Goal: Information Seeking & Learning: Compare options

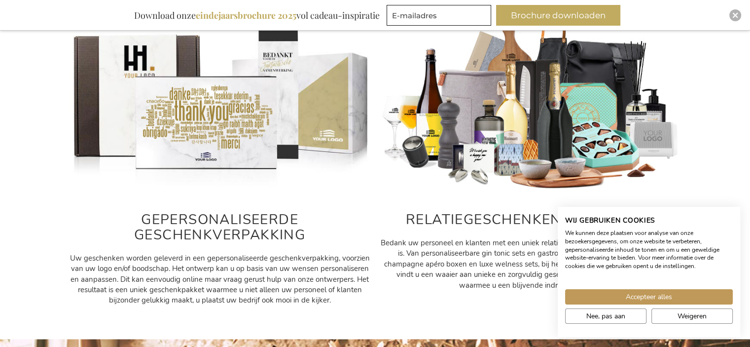
scroll to position [493, 0]
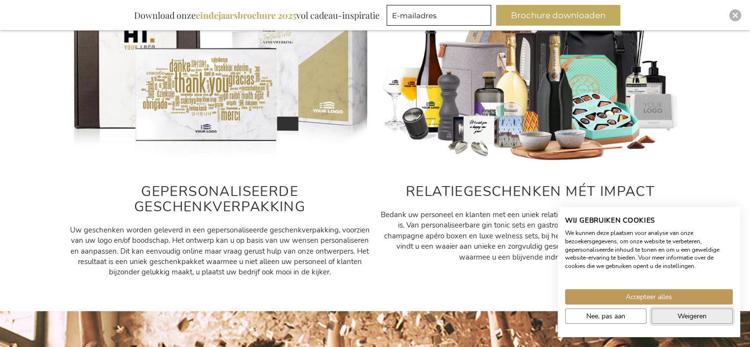
click at [683, 315] on span "Weigeren" at bounding box center [692, 316] width 29 height 10
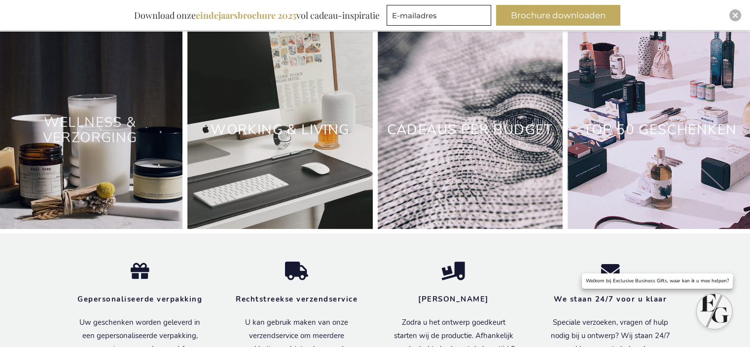
scroll to position [3057, 0]
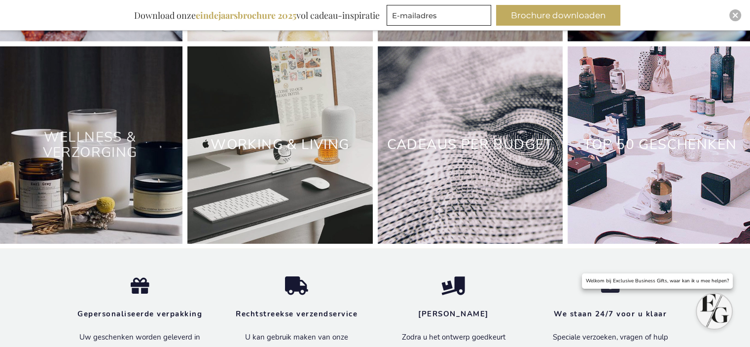
click at [109, 160] on link "Wellness & Verzorging" at bounding box center [90, 145] width 95 height 34
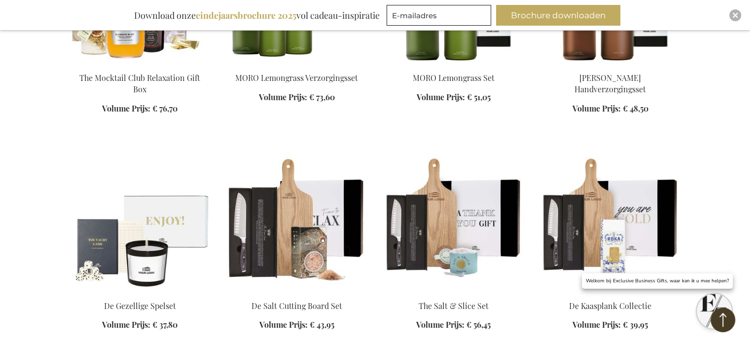
scroll to position [986, 0]
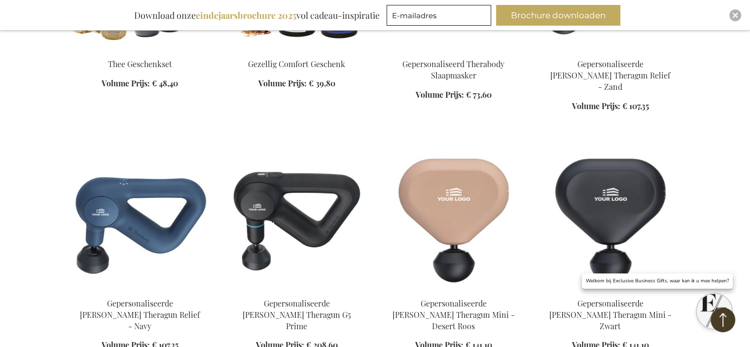
scroll to position [2318, 0]
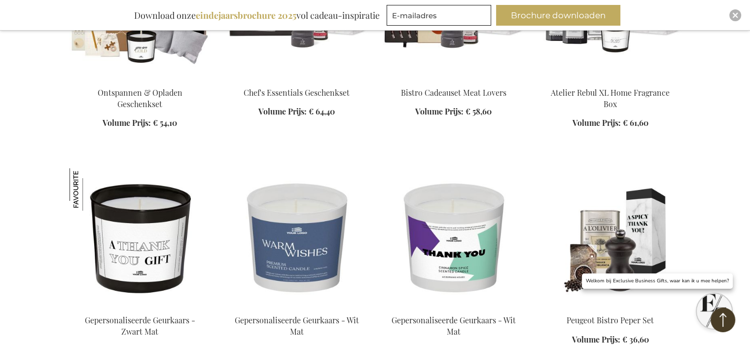
scroll to position [3008, 0]
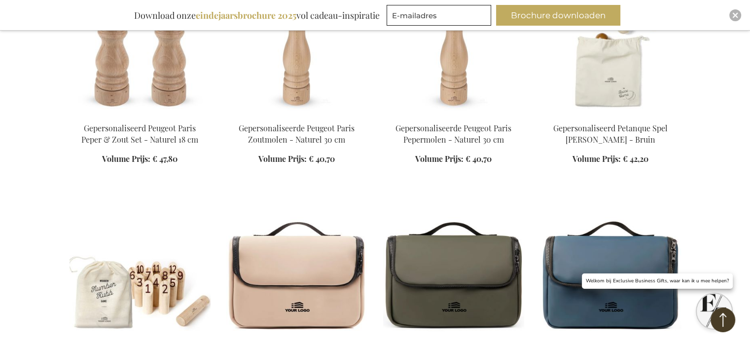
scroll to position [3649, 0]
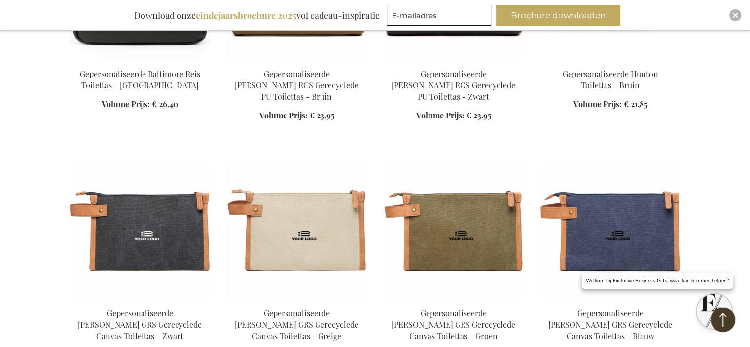
scroll to position [4142, 0]
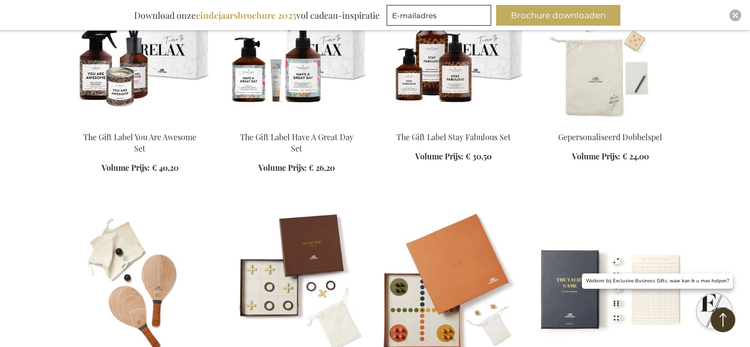
scroll to position [4783, 0]
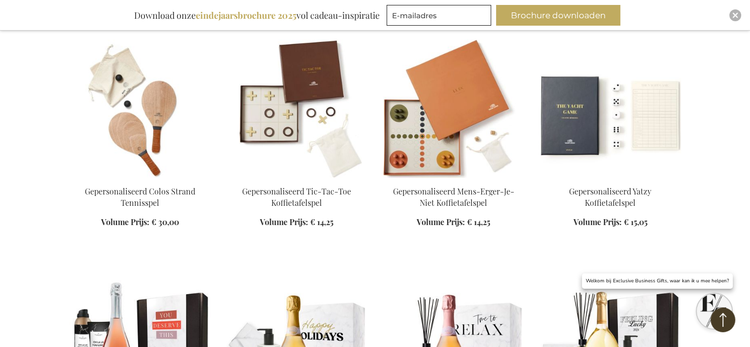
scroll to position [5030, 0]
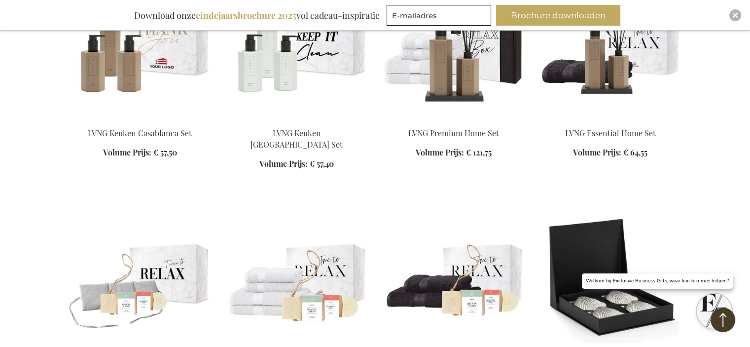
scroll to position [6312, 0]
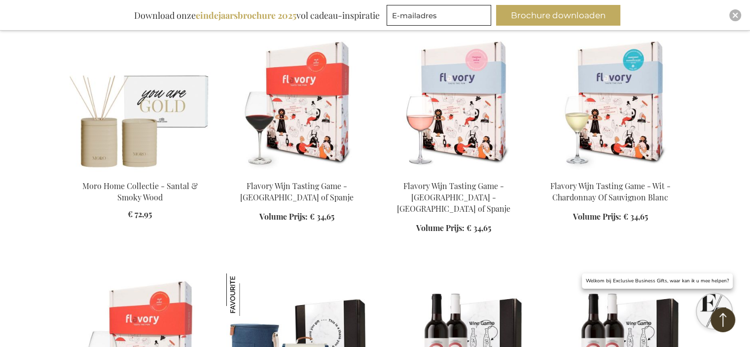
scroll to position [7249, 0]
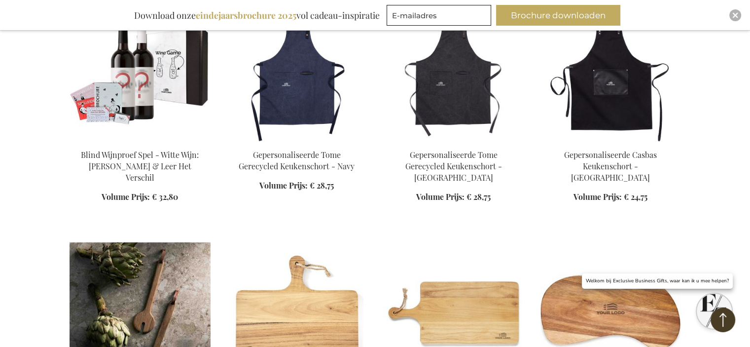
scroll to position [7742, 0]
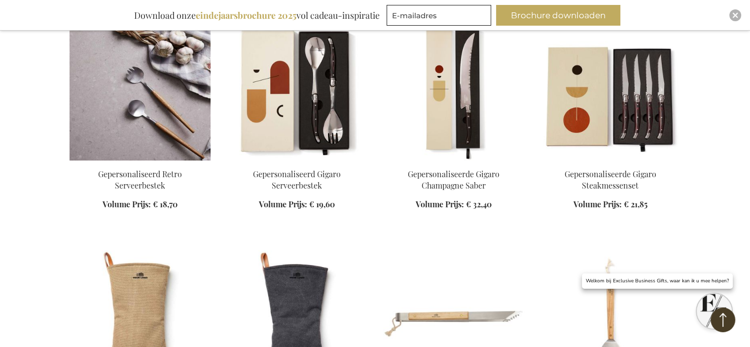
scroll to position [8285, 0]
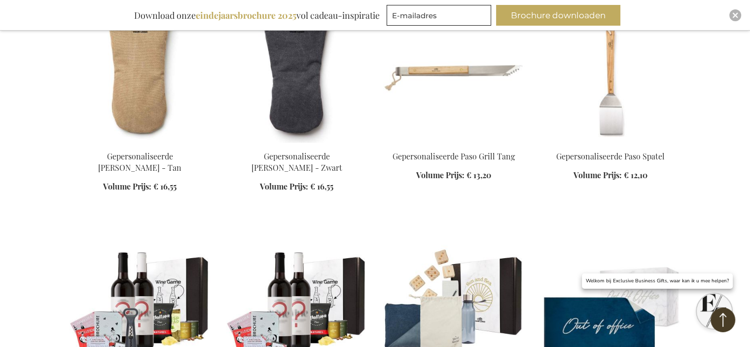
scroll to position [8432, 0]
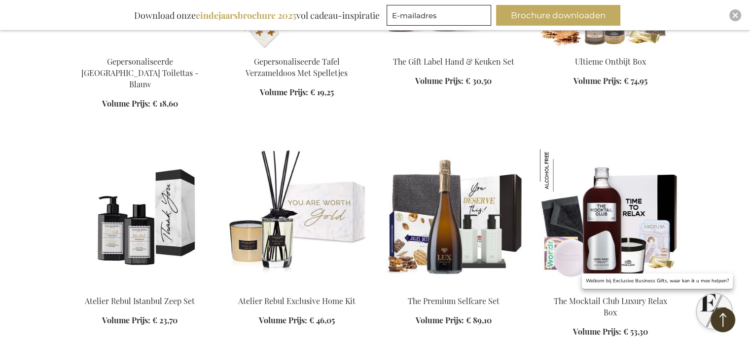
scroll to position [112, 0]
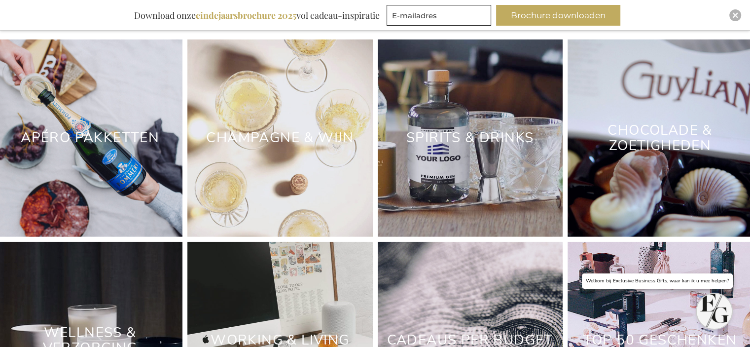
scroll to position [2866, 0]
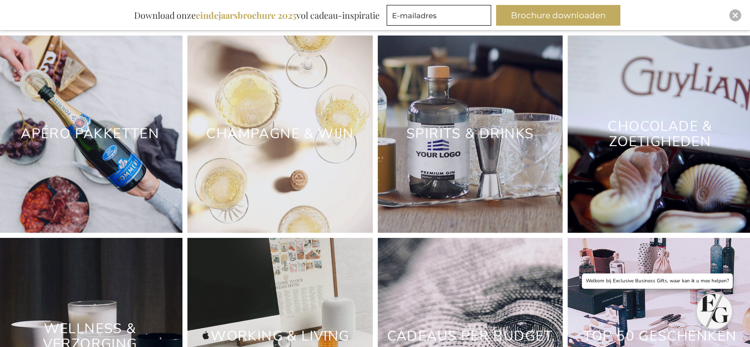
click at [404, 238] on div "Cadeaus Per Budget" at bounding box center [470, 336] width 185 height 197
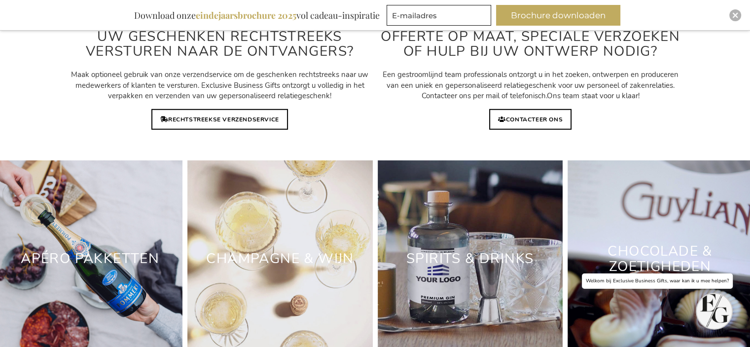
scroll to position [2718, 0]
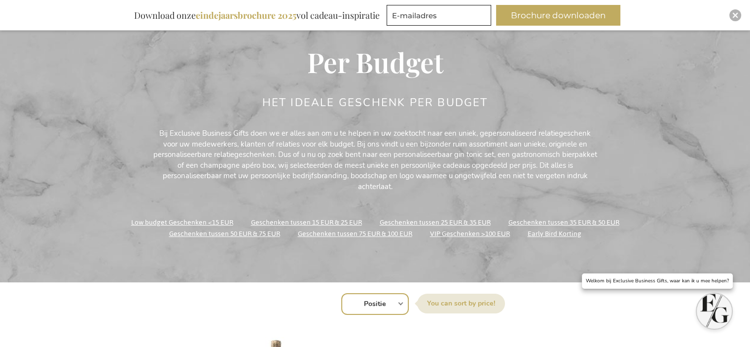
scroll to position [99, 0]
click at [214, 222] on link "Low budget Geschenken <15 EUR" at bounding box center [182, 221] width 102 height 13
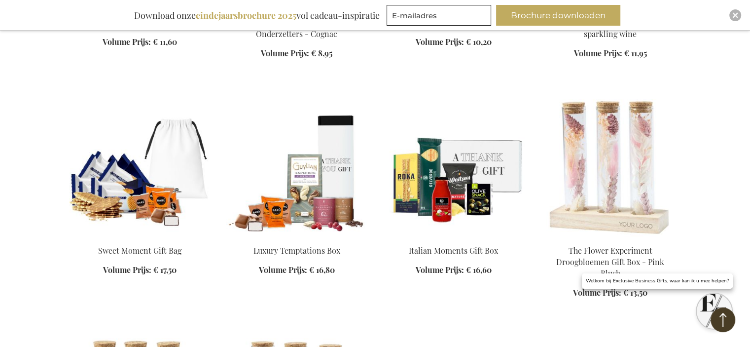
scroll to position [789, 0]
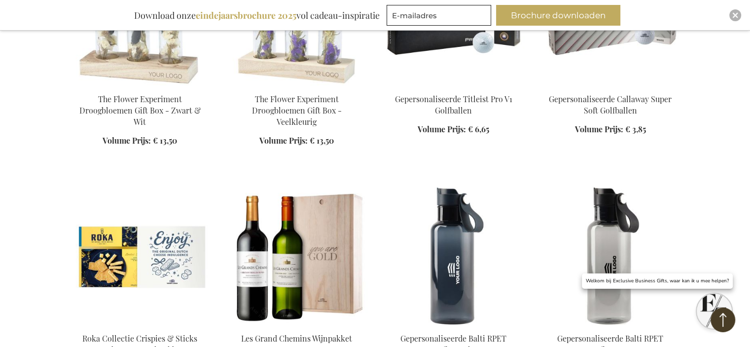
scroll to position [1184, 0]
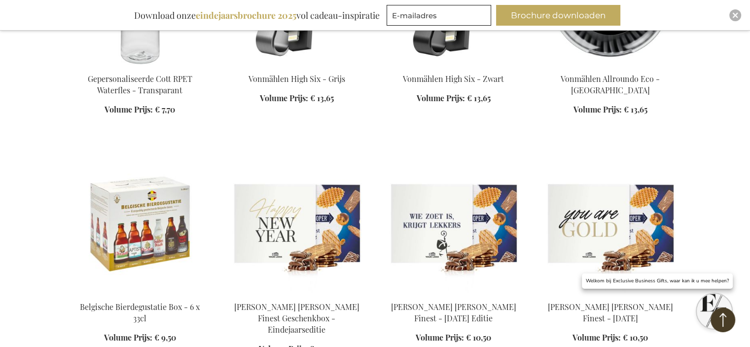
scroll to position [1923, 0]
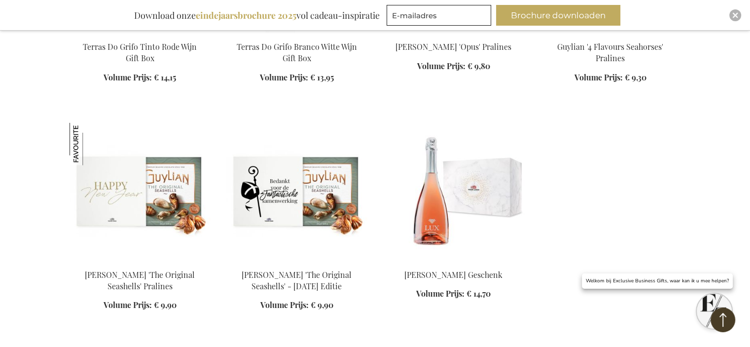
scroll to position [2466, 0]
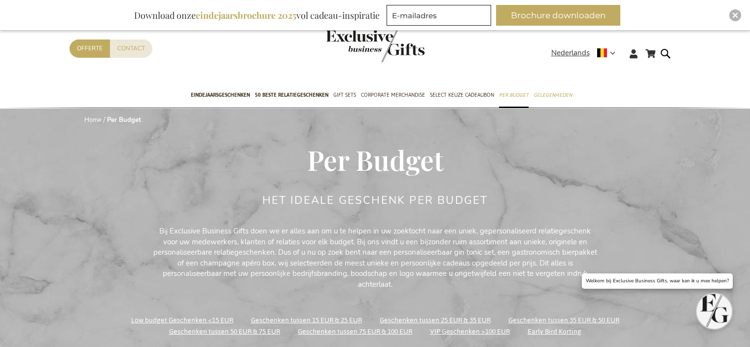
scroll to position [99, 0]
